Goal: Information Seeking & Learning: Find specific page/section

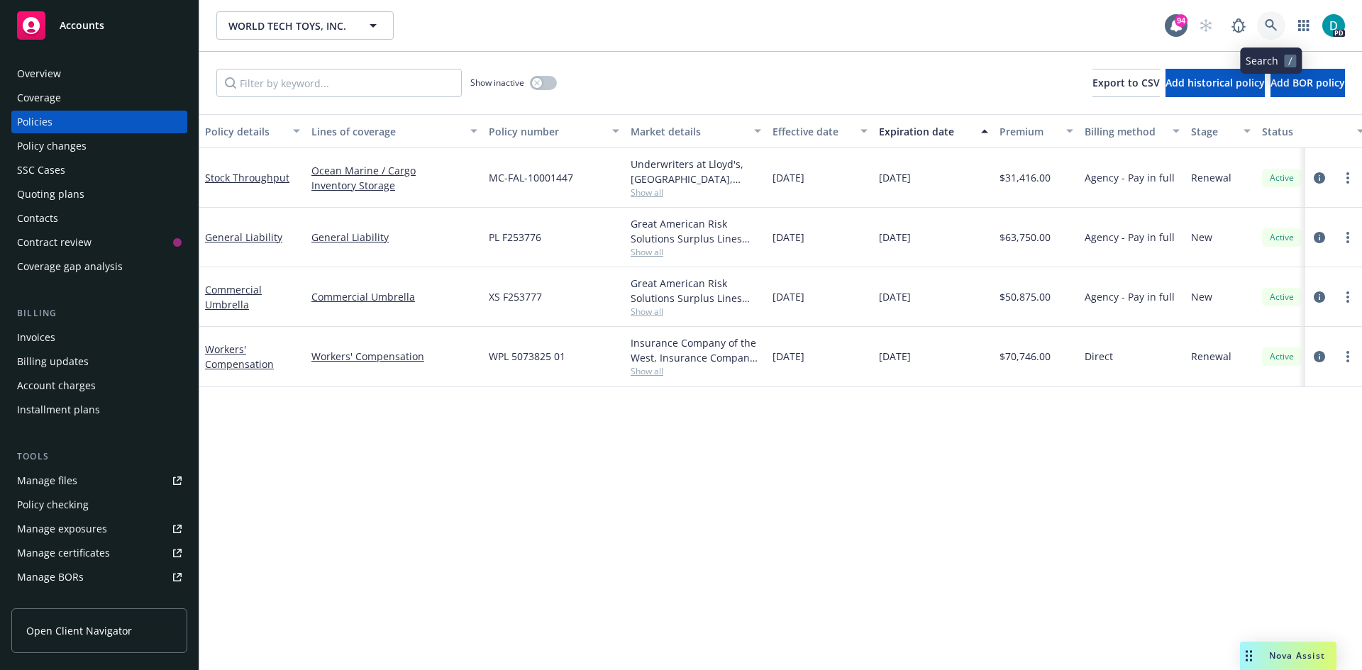
click at [1268, 23] on icon at bounding box center [1271, 25] width 13 height 13
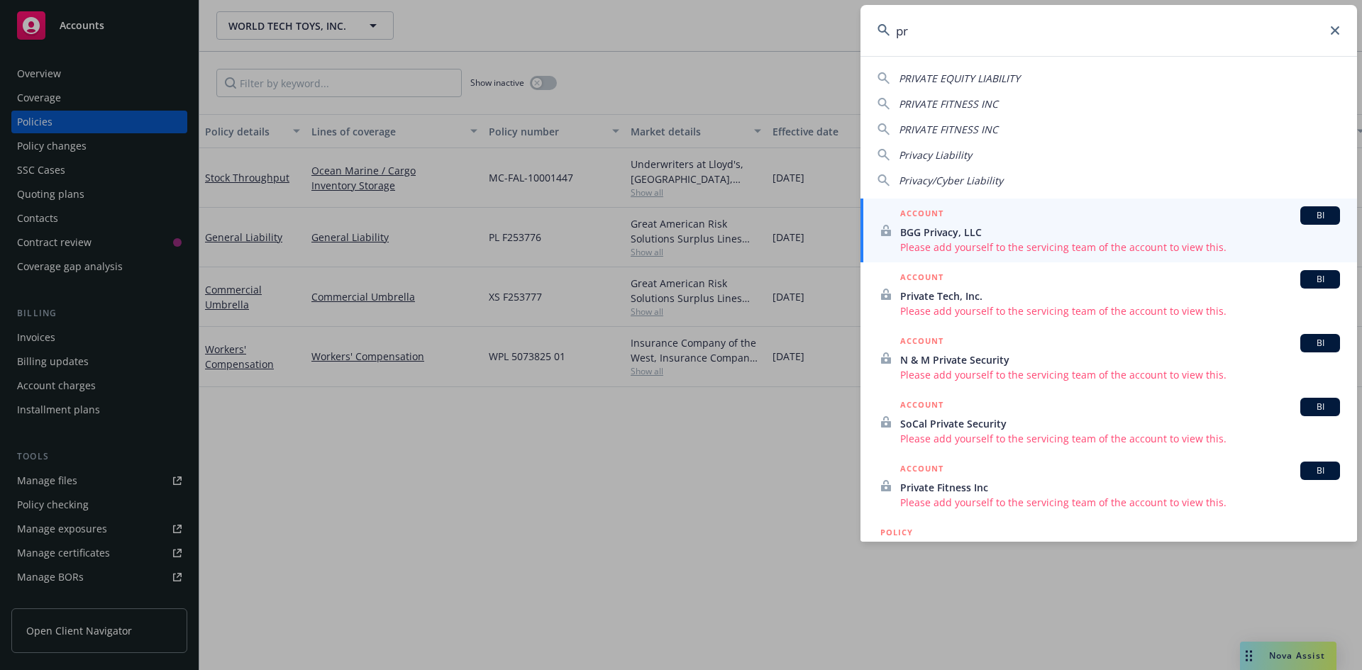
type input "p"
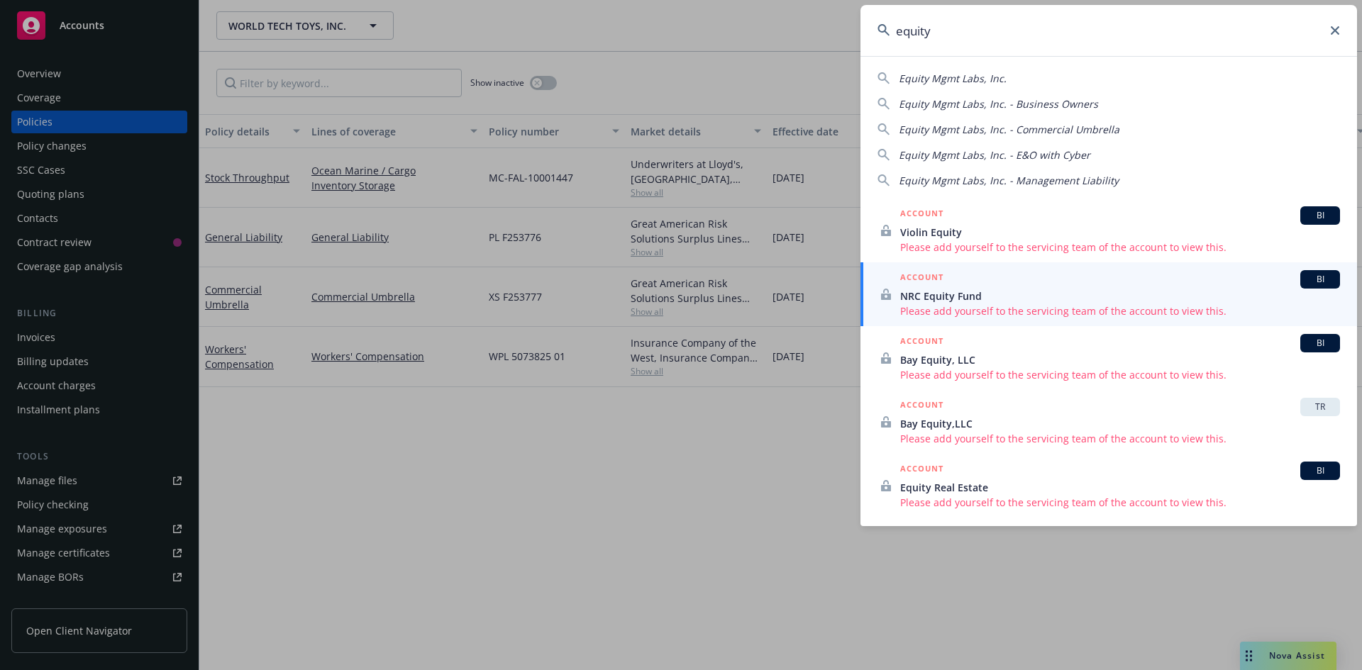
type input "equity"
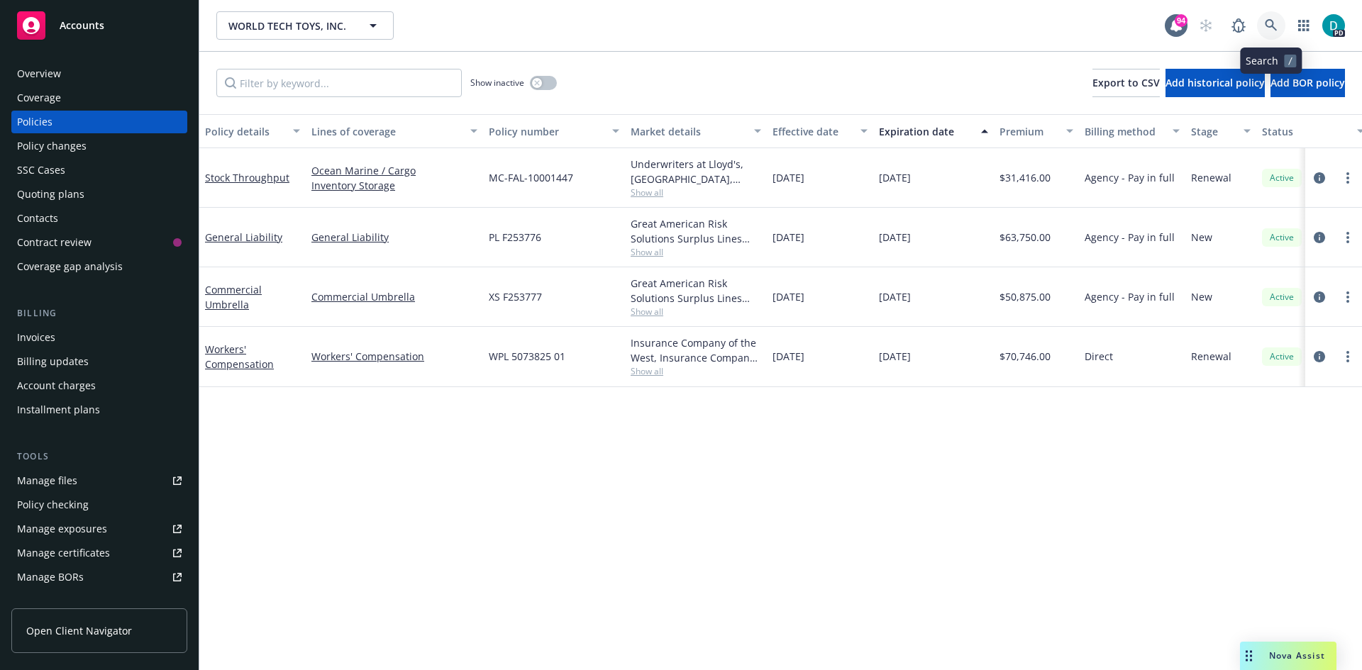
click at [1268, 21] on icon at bounding box center [1271, 25] width 13 height 13
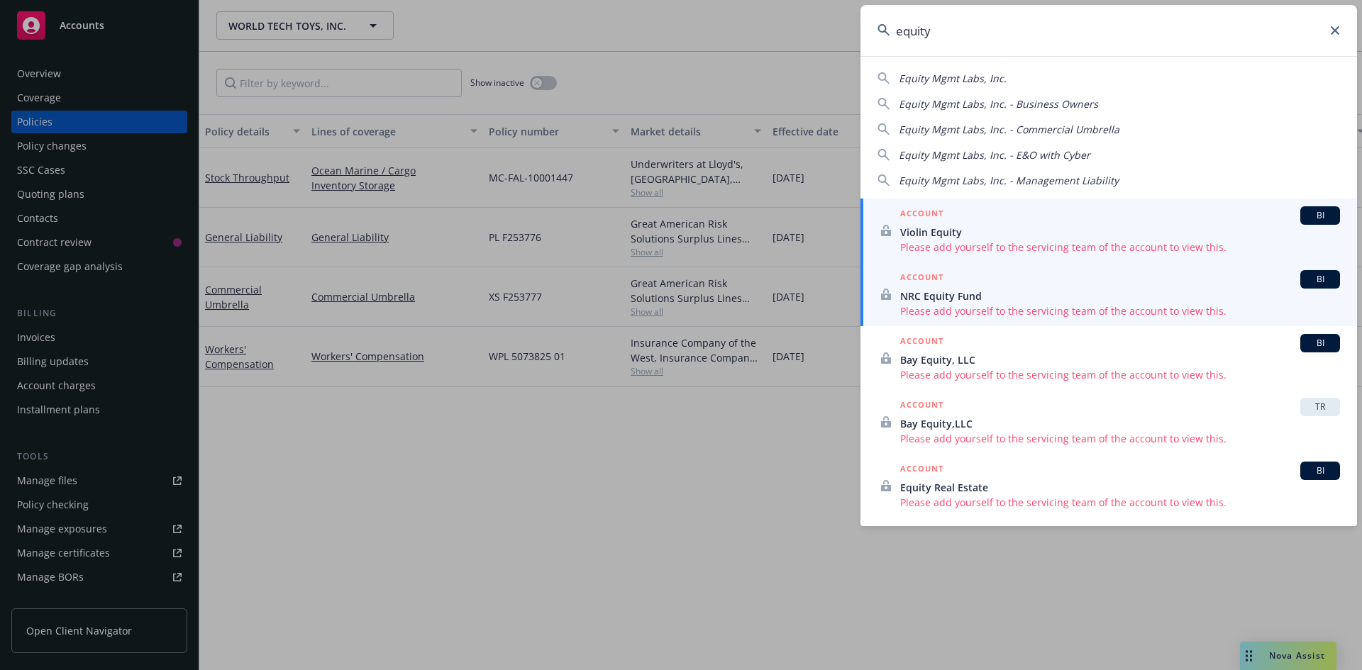
type input "equity"
